Goal: Task Accomplishment & Management: Use online tool/utility

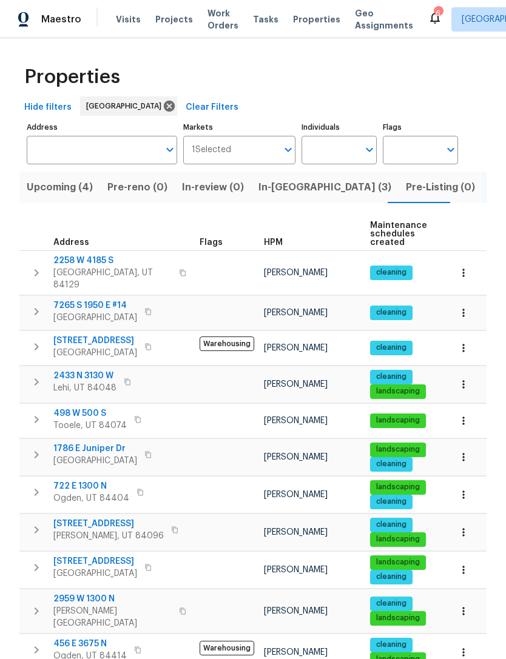
click at [94, 152] on input "Address" at bounding box center [93, 150] width 132 height 29
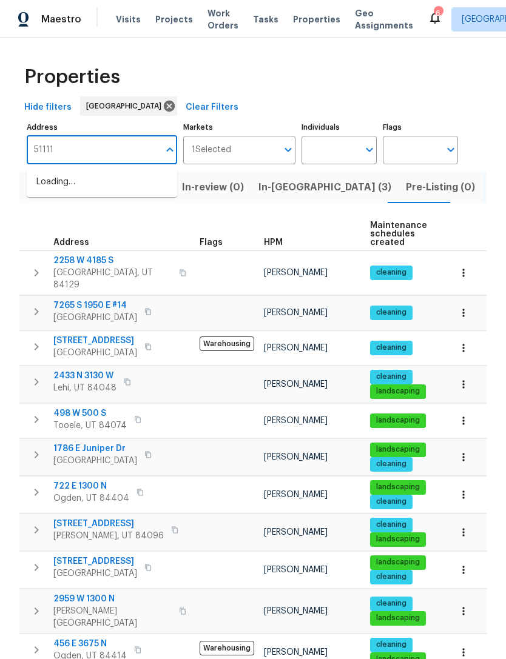
type input "5111"
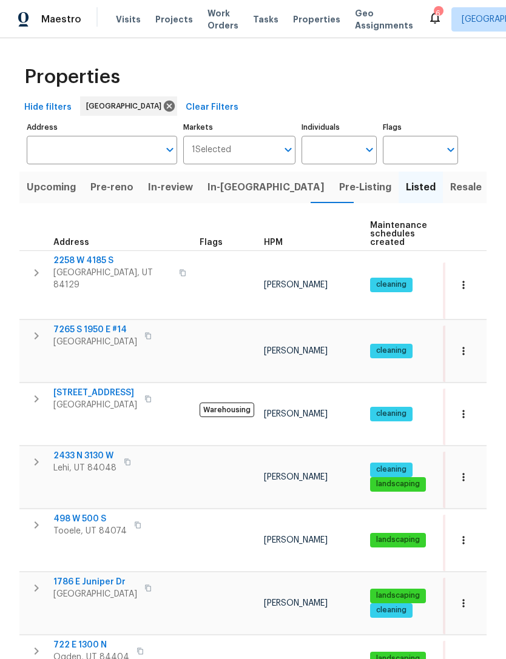
scroll to position [4, 0]
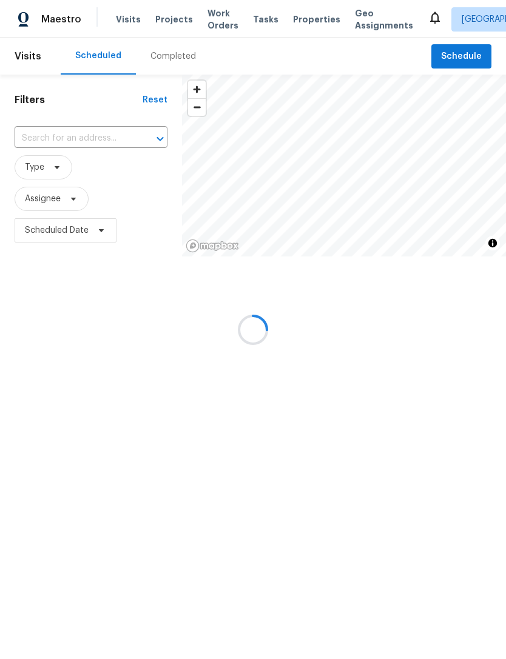
click at [457, 59] on div at bounding box center [253, 329] width 506 height 659
click at [464, 50] on div at bounding box center [253, 329] width 506 height 659
click at [458, 54] on div at bounding box center [253, 329] width 506 height 659
click at [300, 16] on div at bounding box center [253, 329] width 506 height 659
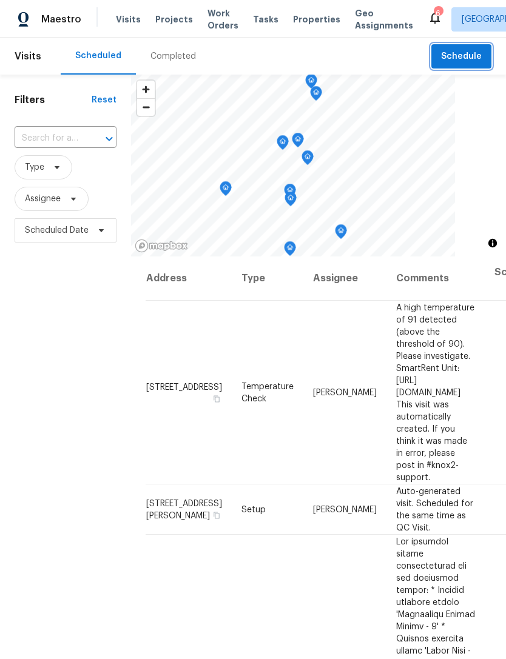
click at [458, 49] on button "Schedule" at bounding box center [461, 56] width 60 height 25
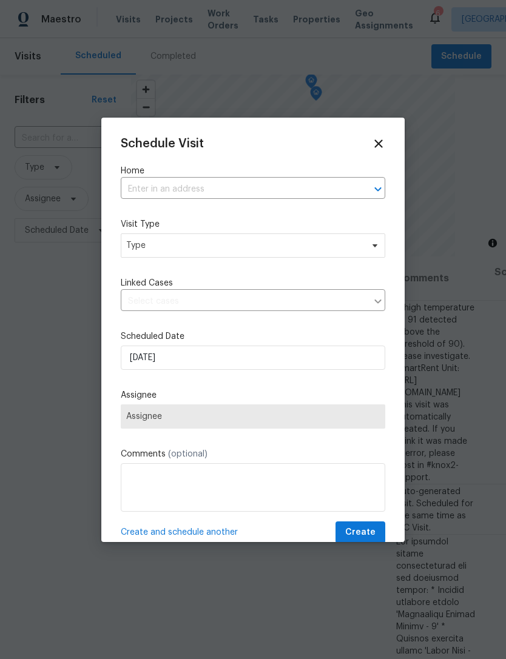
click at [164, 184] on input "text" at bounding box center [236, 189] width 230 height 19
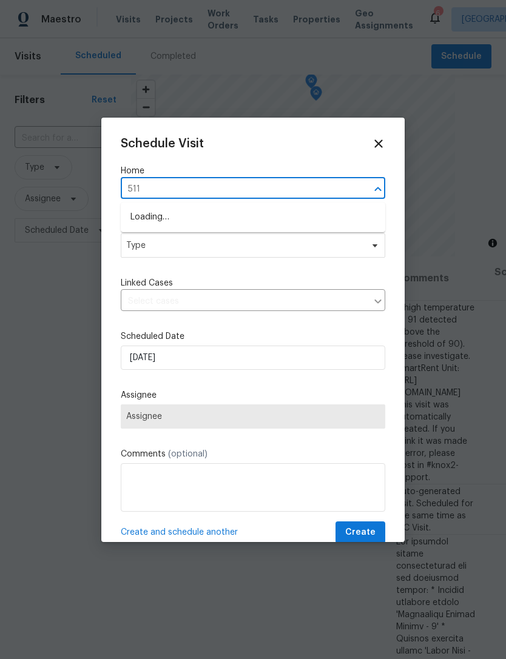
type input "5111"
click at [196, 238] on li "5111 W Summerdale Dr, Herriman, UT 84096" at bounding box center [253, 237] width 264 height 20
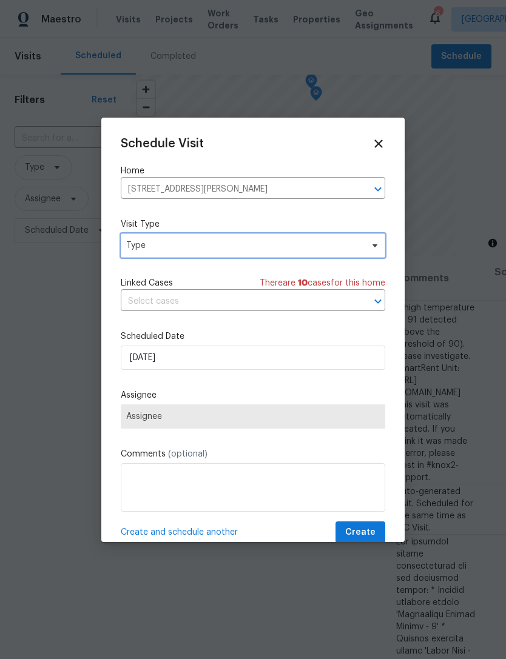
click at [190, 245] on span "Type" at bounding box center [244, 246] width 236 height 12
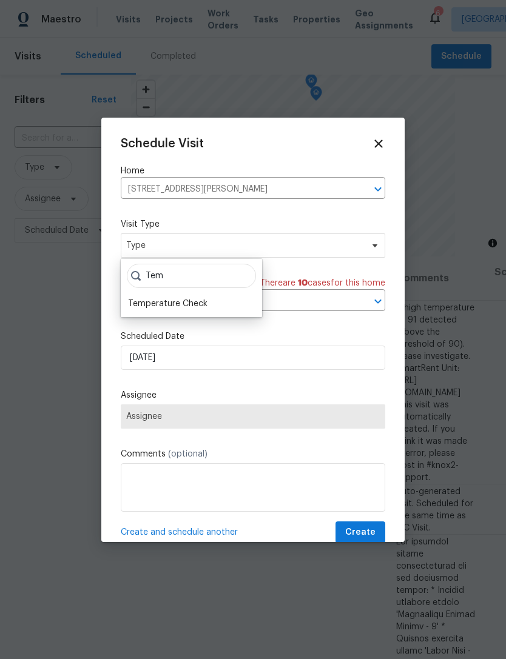
type input "Tem"
click at [181, 304] on div "Temperature Check" at bounding box center [167, 304] width 79 height 12
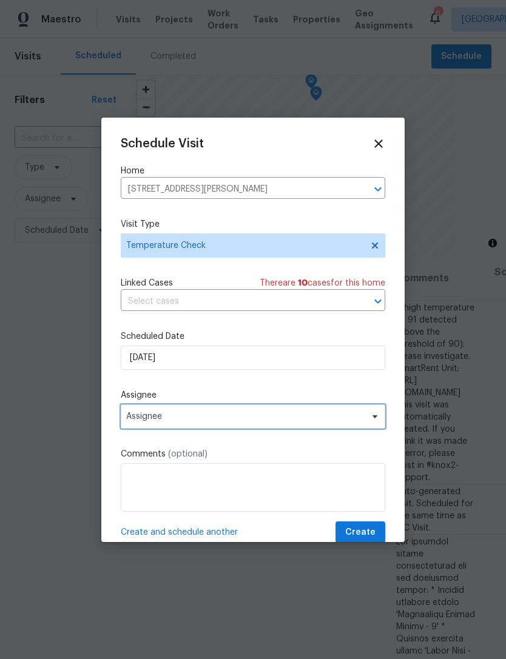
click at [173, 415] on span "Assignee" at bounding box center [245, 417] width 238 height 10
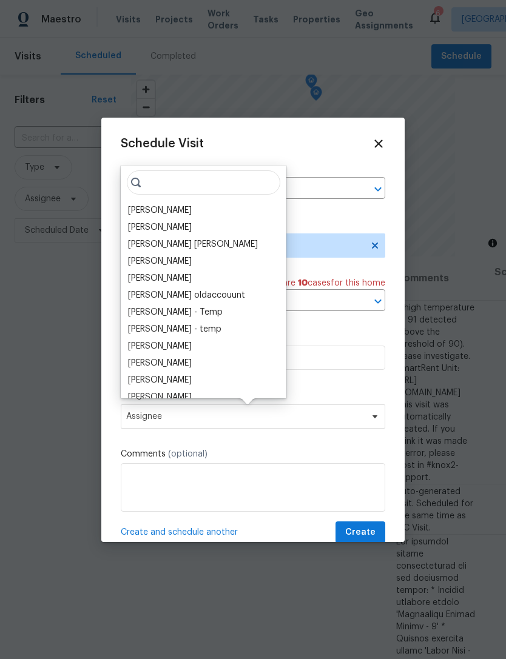
click at [163, 206] on div "[PERSON_NAME]" at bounding box center [160, 210] width 64 height 12
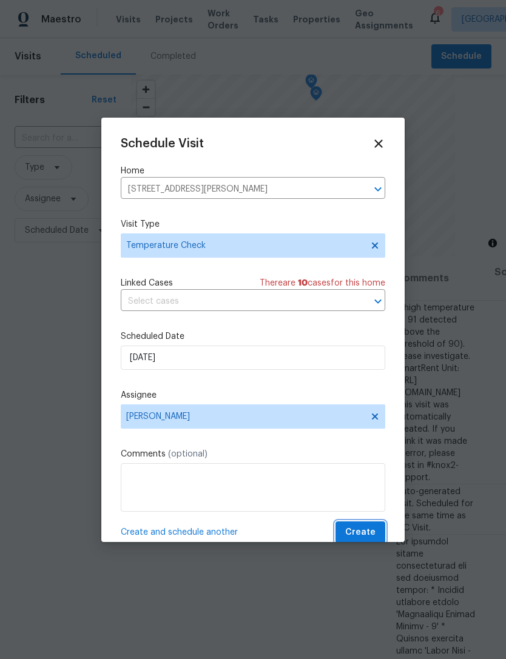
click at [361, 529] on span "Create" at bounding box center [360, 532] width 30 height 15
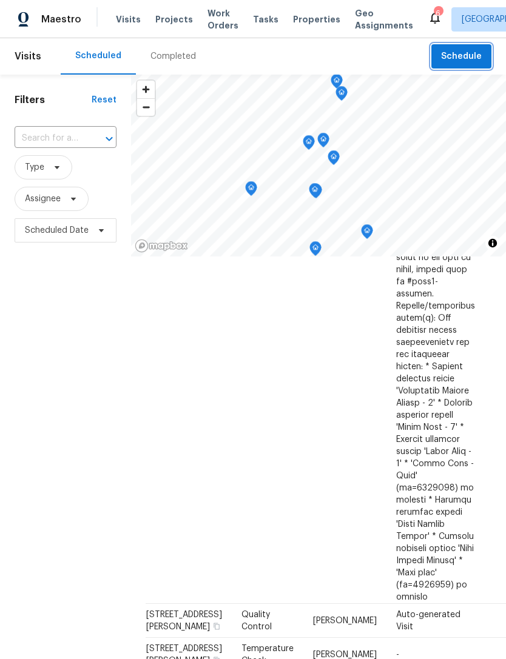
scroll to position [839, 0]
